Goal: Check status

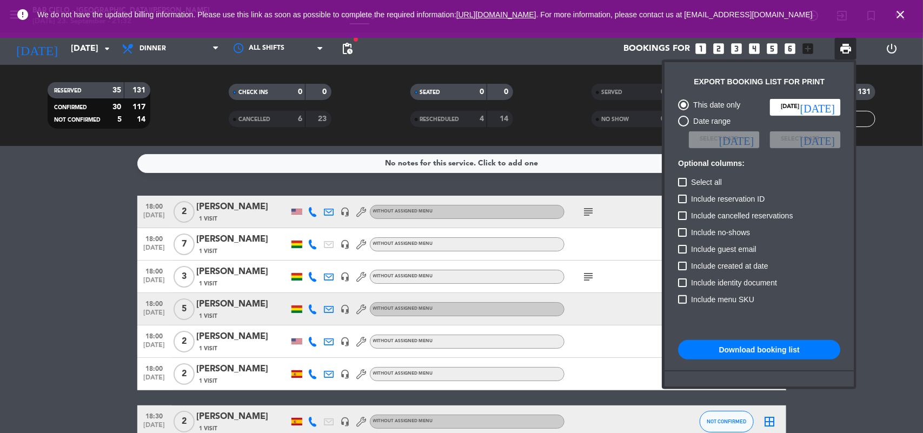
click at [898, 17] on icon "close" at bounding box center [899, 14] width 13 height 13
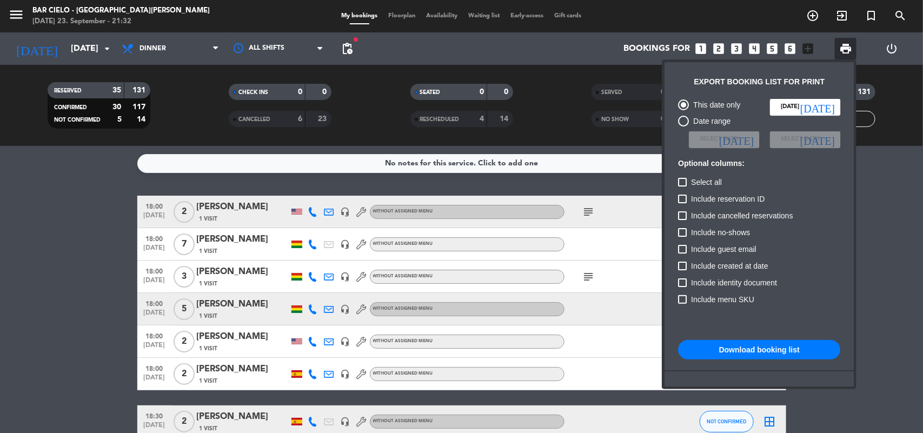
click at [65, 46] on div at bounding box center [461, 216] width 923 height 433
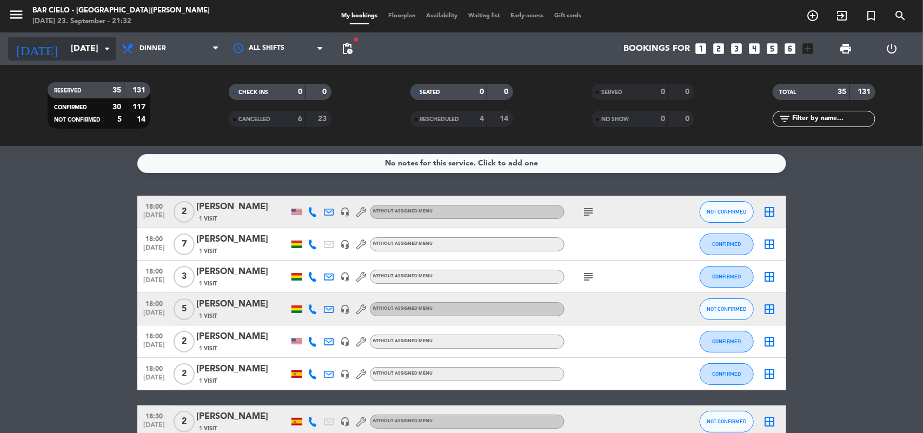
click at [66, 46] on input "[DATE]" at bounding box center [122, 48] width 114 height 21
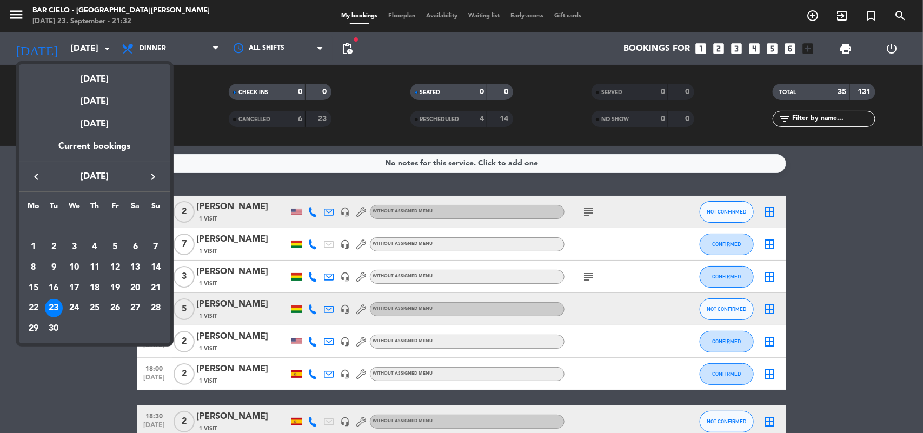
click at [78, 308] on div "24" at bounding box center [74, 308] width 18 height 18
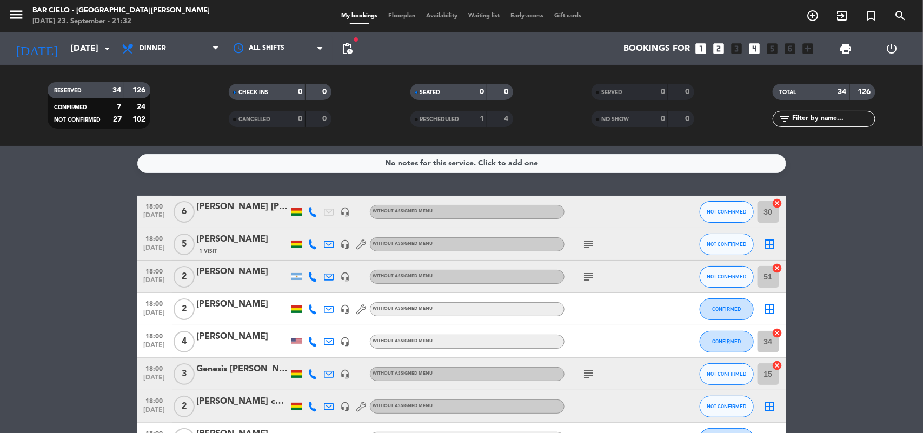
click at [585, 244] on icon "subject" at bounding box center [588, 244] width 13 height 13
click at [587, 276] on icon "subject" at bounding box center [588, 276] width 13 height 13
click at [588, 377] on icon "subject" at bounding box center [588, 374] width 13 height 13
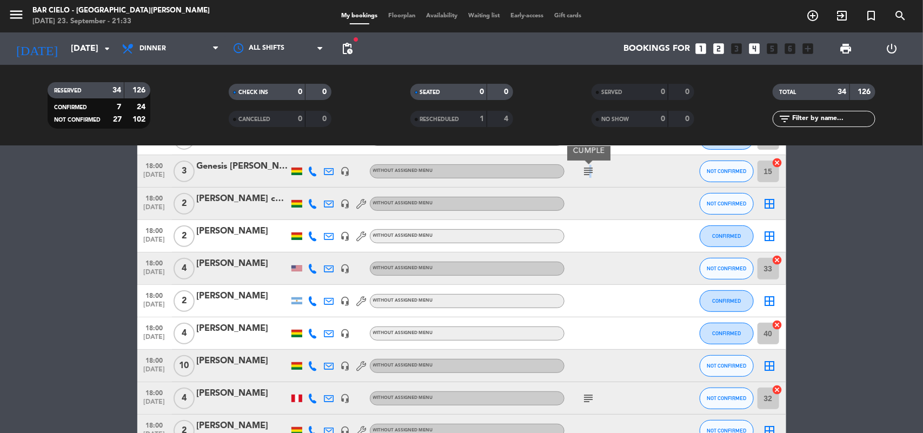
scroll to position [270, 0]
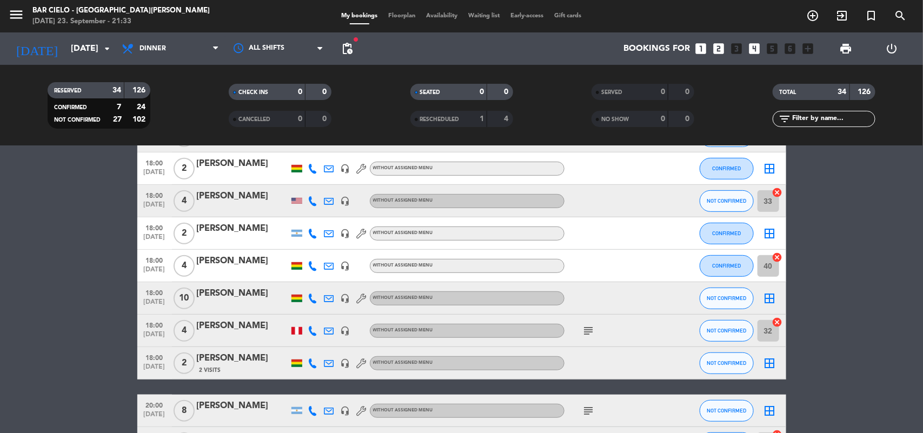
click at [585, 335] on icon "subject" at bounding box center [588, 330] width 13 height 13
click at [643, 231] on div at bounding box center [612, 233] width 97 height 32
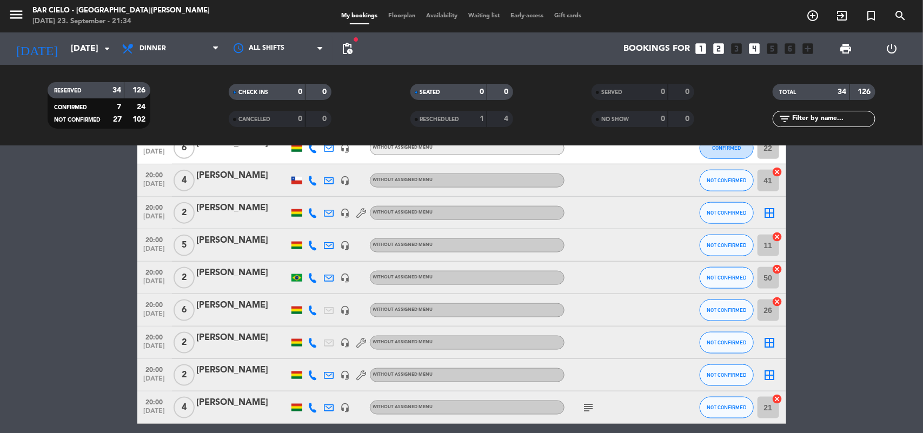
scroll to position [608, 0]
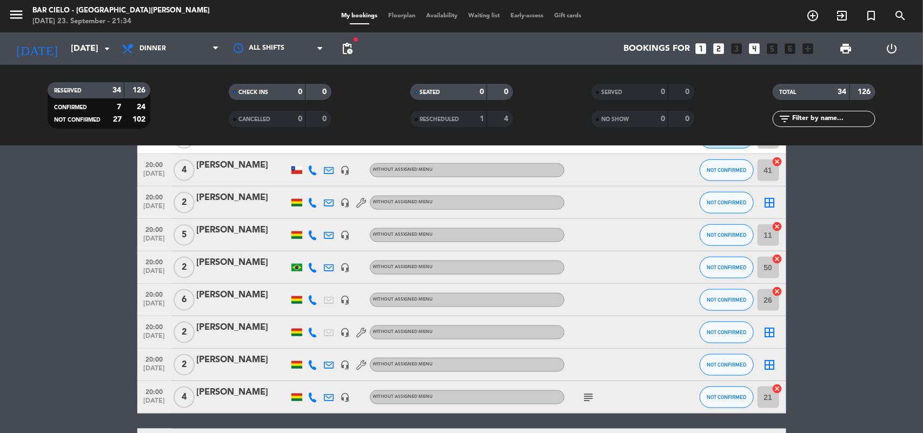
click at [587, 399] on icon "subject" at bounding box center [588, 397] width 13 height 13
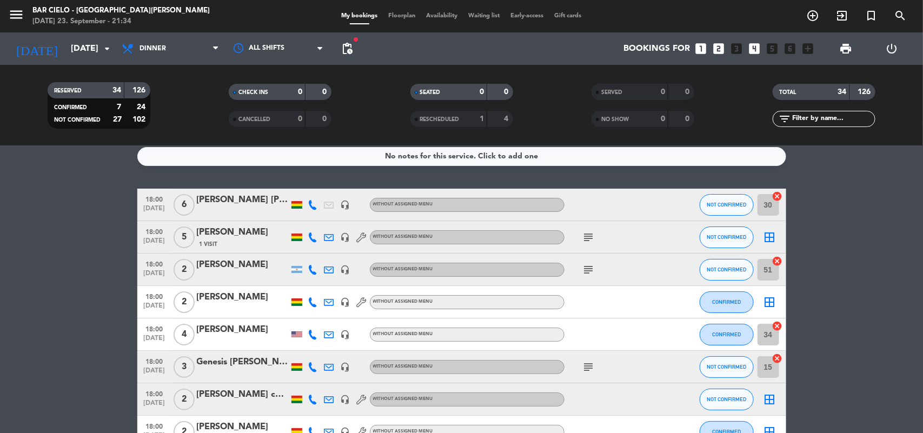
scroll to position [0, 0]
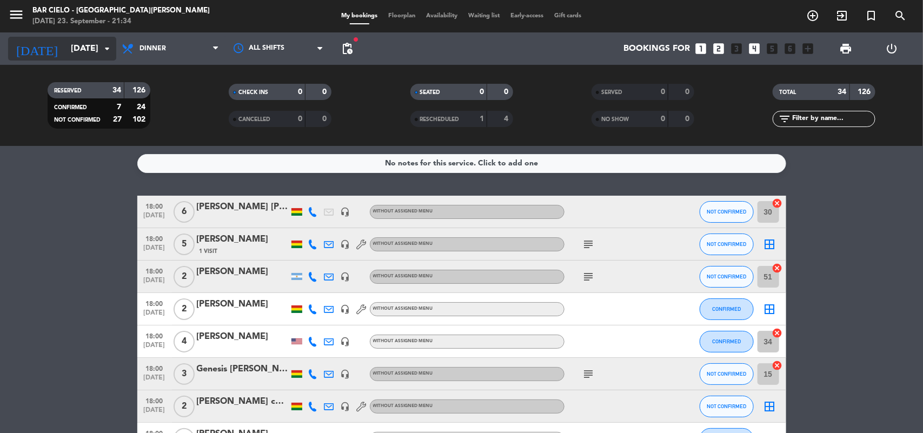
click at [79, 54] on input "[DATE]" at bounding box center [122, 48] width 114 height 21
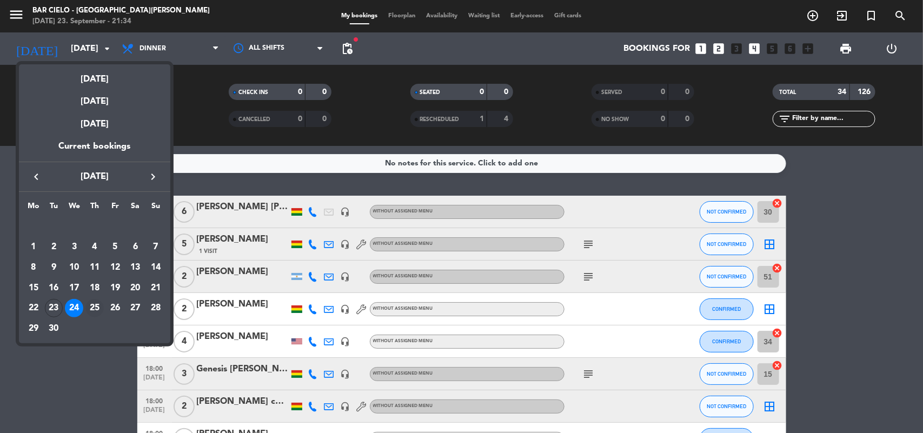
click at [93, 306] on div "25" at bounding box center [94, 308] width 18 height 18
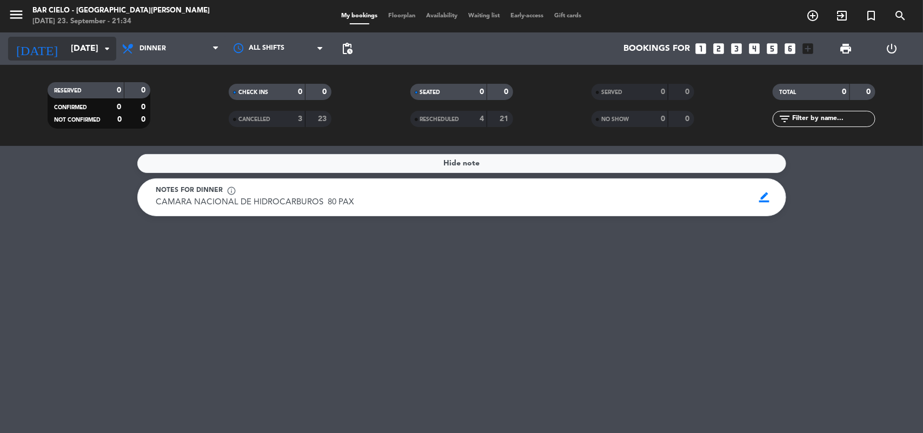
click at [85, 42] on input "[DATE]" at bounding box center [122, 48] width 114 height 21
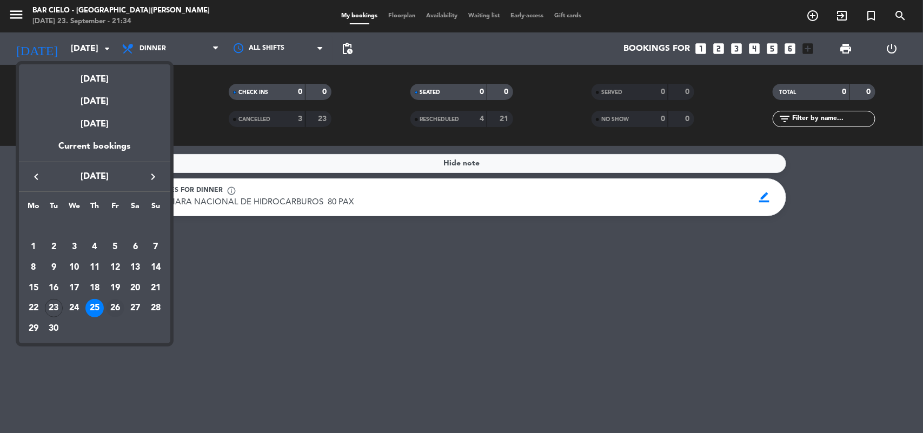
click at [115, 306] on div "26" at bounding box center [115, 308] width 18 height 18
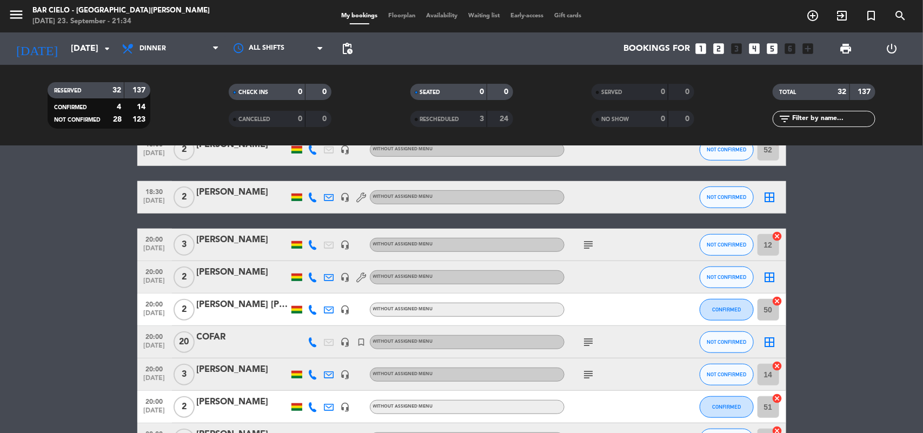
scroll to position [338, 0]
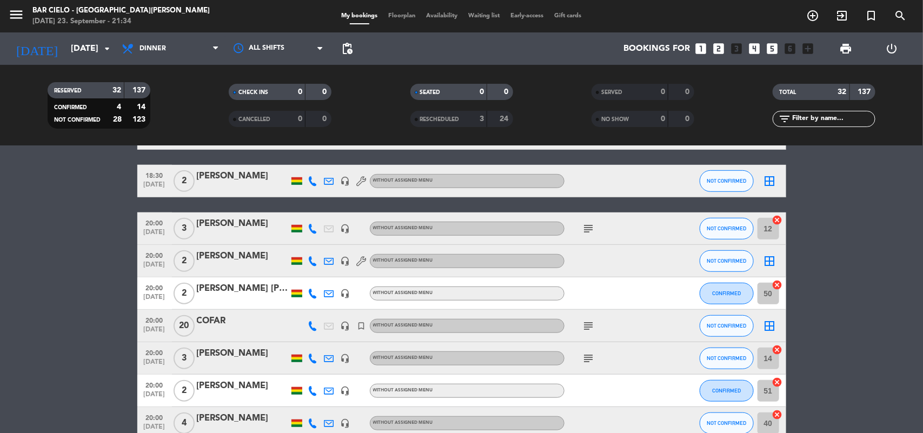
click at [587, 327] on icon "subject" at bounding box center [588, 325] width 13 height 13
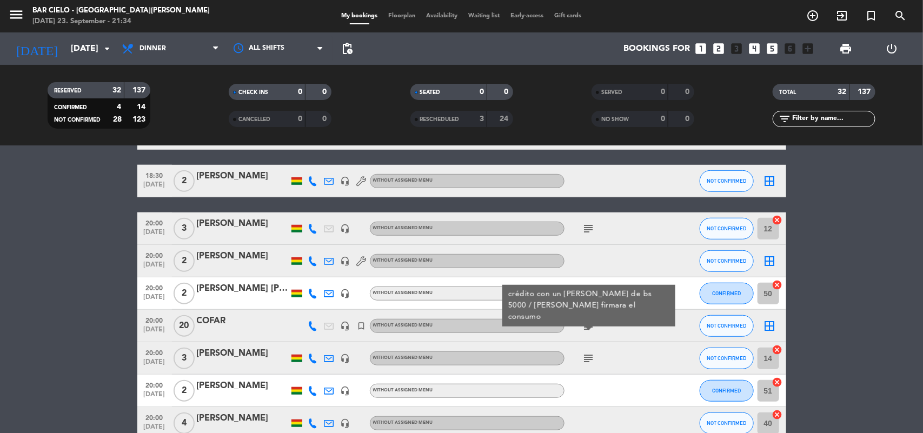
click at [863, 255] on bookings-row "18:00 [DATE] 6 [PERSON_NAME] headset_mic Without assigned menu subject NOT CONF…" at bounding box center [461, 414] width 923 height 1113
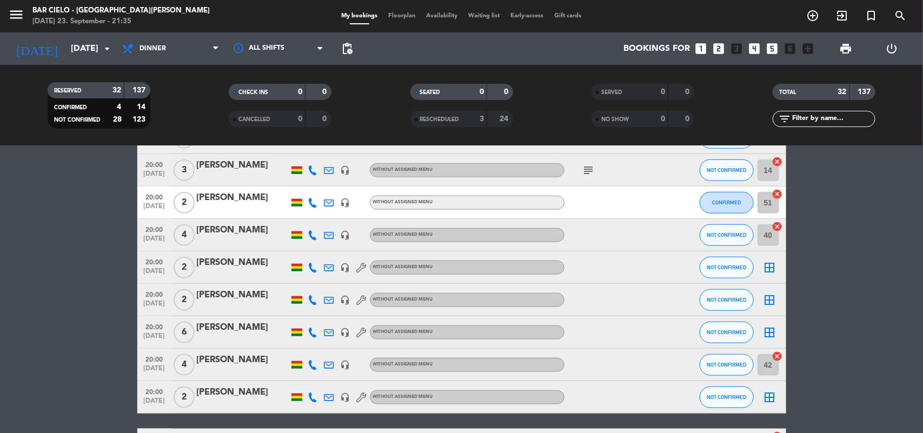
scroll to position [525, 0]
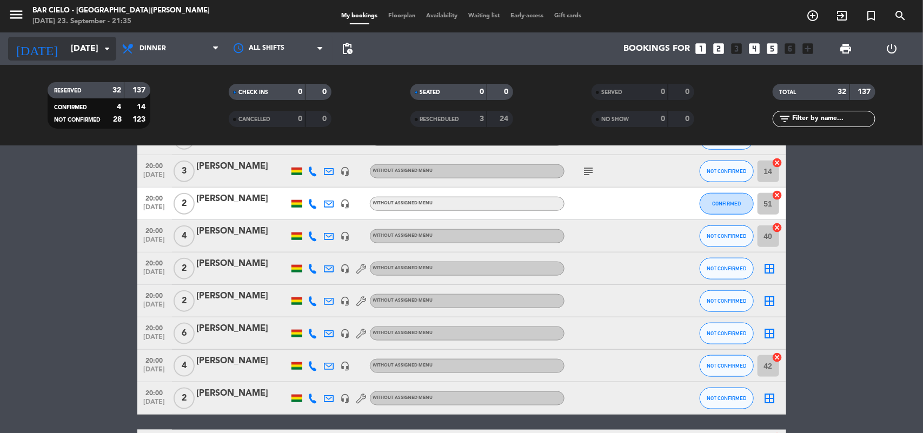
click at [102, 42] on icon "arrow_drop_down" at bounding box center [107, 48] width 13 height 13
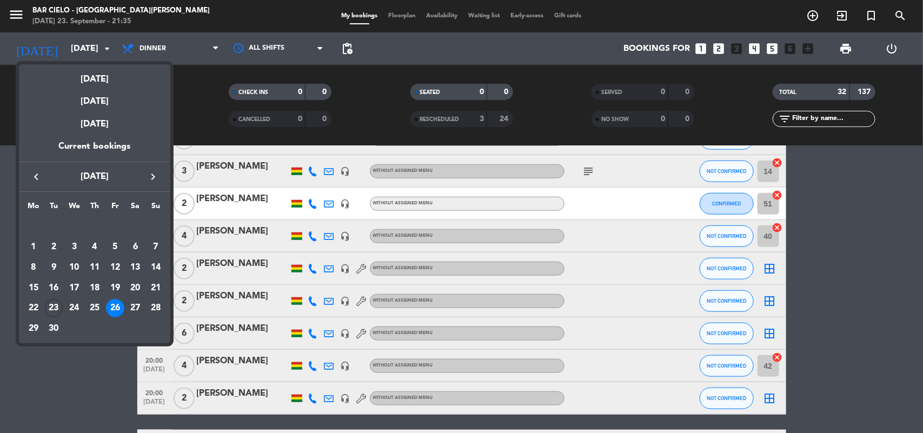
click at [146, 177] on icon "keyboard_arrow_right" at bounding box center [152, 176] width 13 height 13
click at [74, 308] on div "22" at bounding box center [74, 308] width 18 height 18
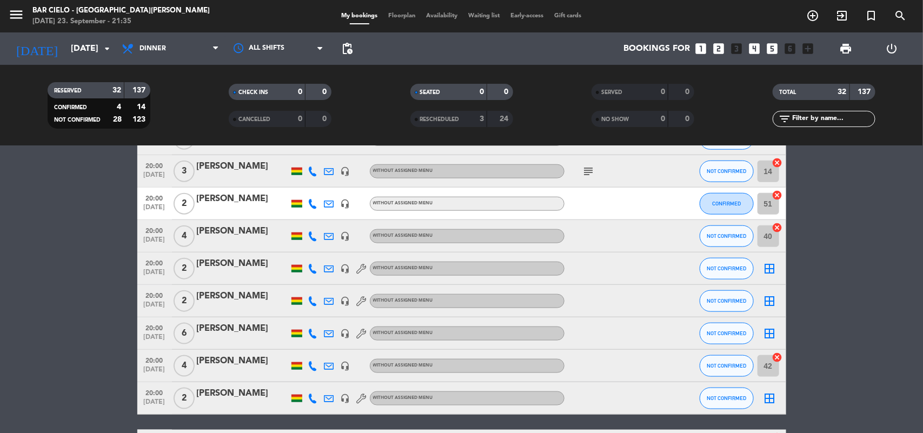
type input "[DATE]"
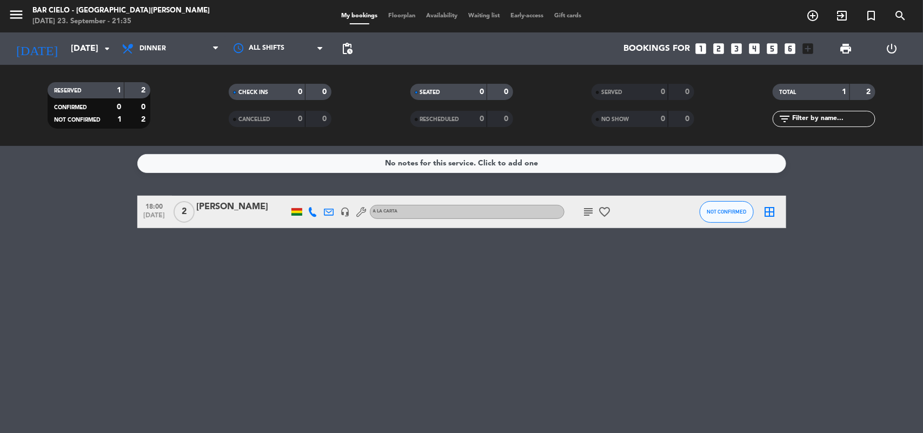
click at [584, 206] on icon "subject" at bounding box center [588, 211] width 13 height 13
click at [372, 307] on div "No notes for this service. Click to add one 18:00 [DATE] 2 [PERSON_NAME] headse…" at bounding box center [461, 289] width 923 height 287
